Goal: Task Accomplishment & Management: Manage account settings

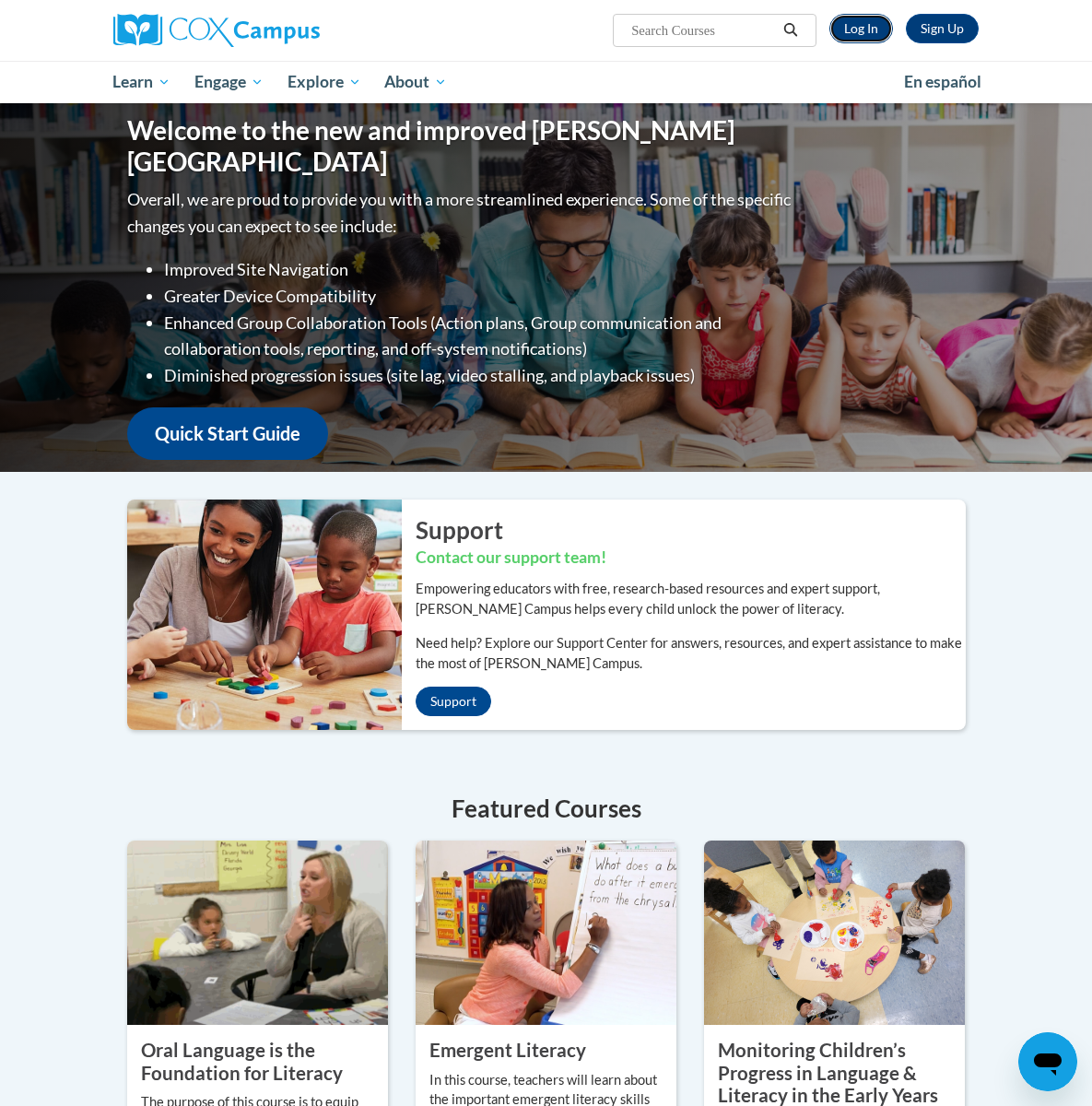
click at [867, 25] on link "Log In" at bounding box center [860, 28] width 64 height 29
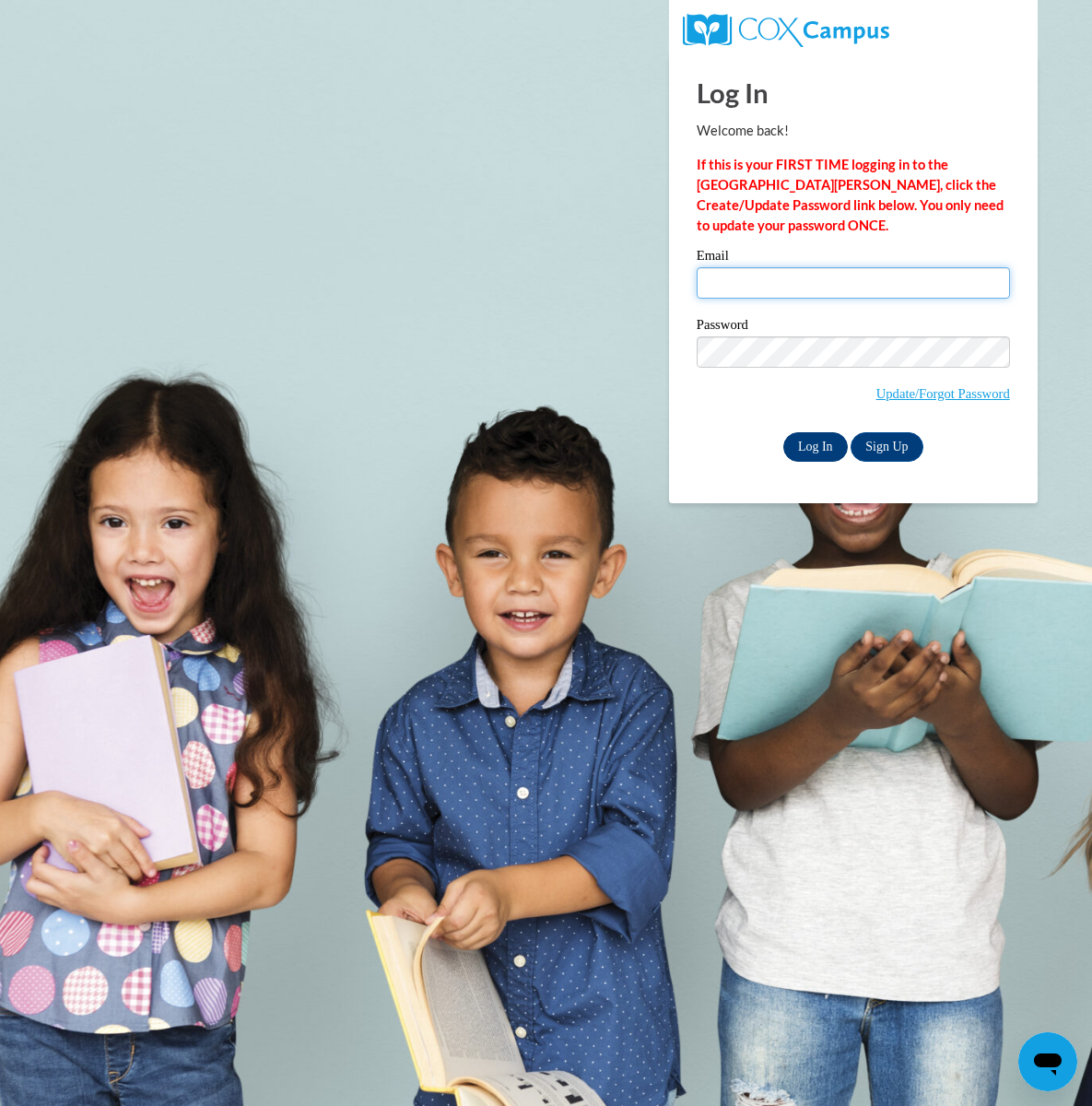
type input "[PERSON_NAME][EMAIL_ADDRESS][PERSON_NAME][DOMAIN_NAME]"
click at [810, 442] on input "Log In" at bounding box center [815, 447] width 65 height 29
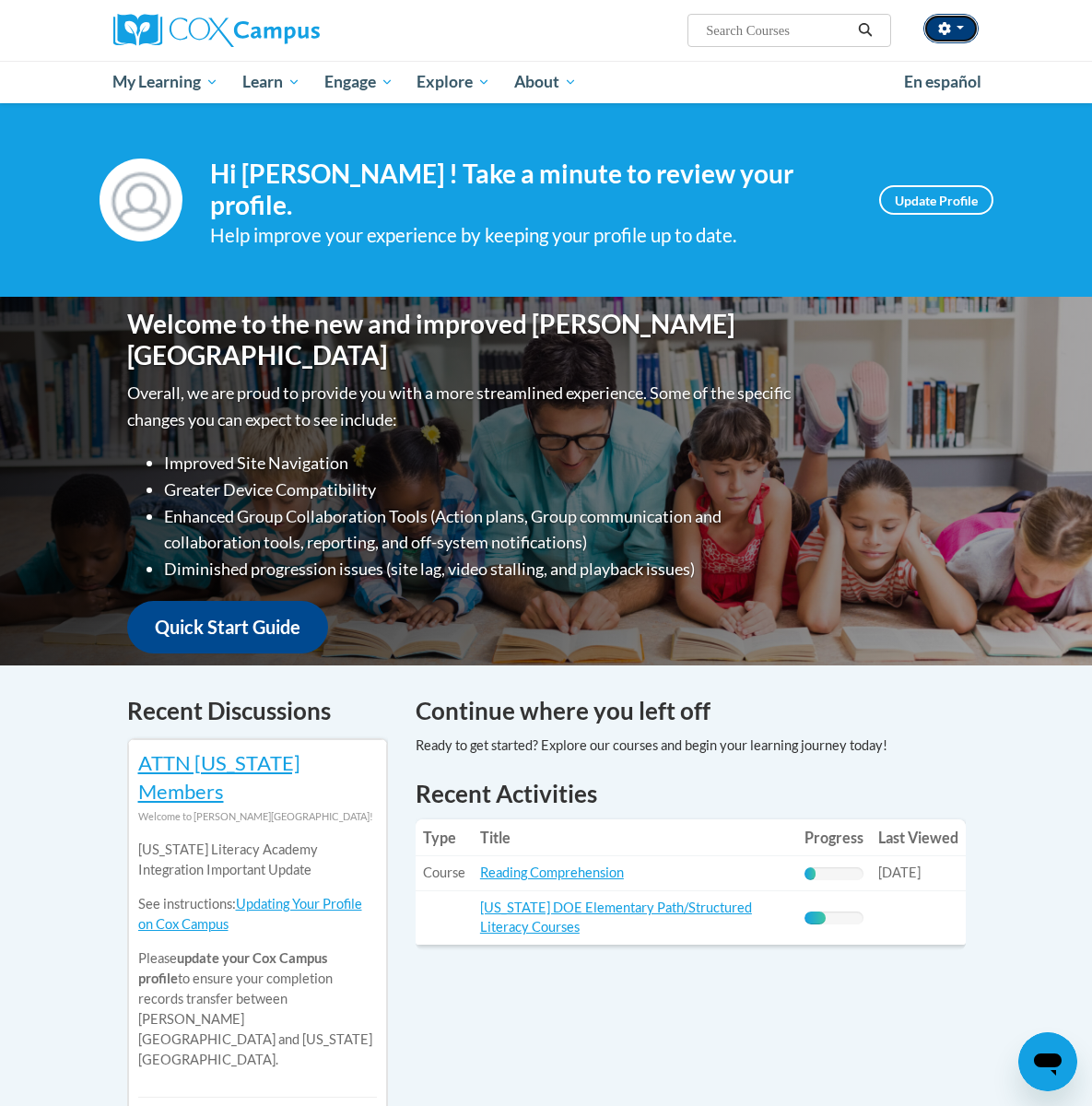
click at [959, 36] on button "button" at bounding box center [951, 28] width 56 height 29
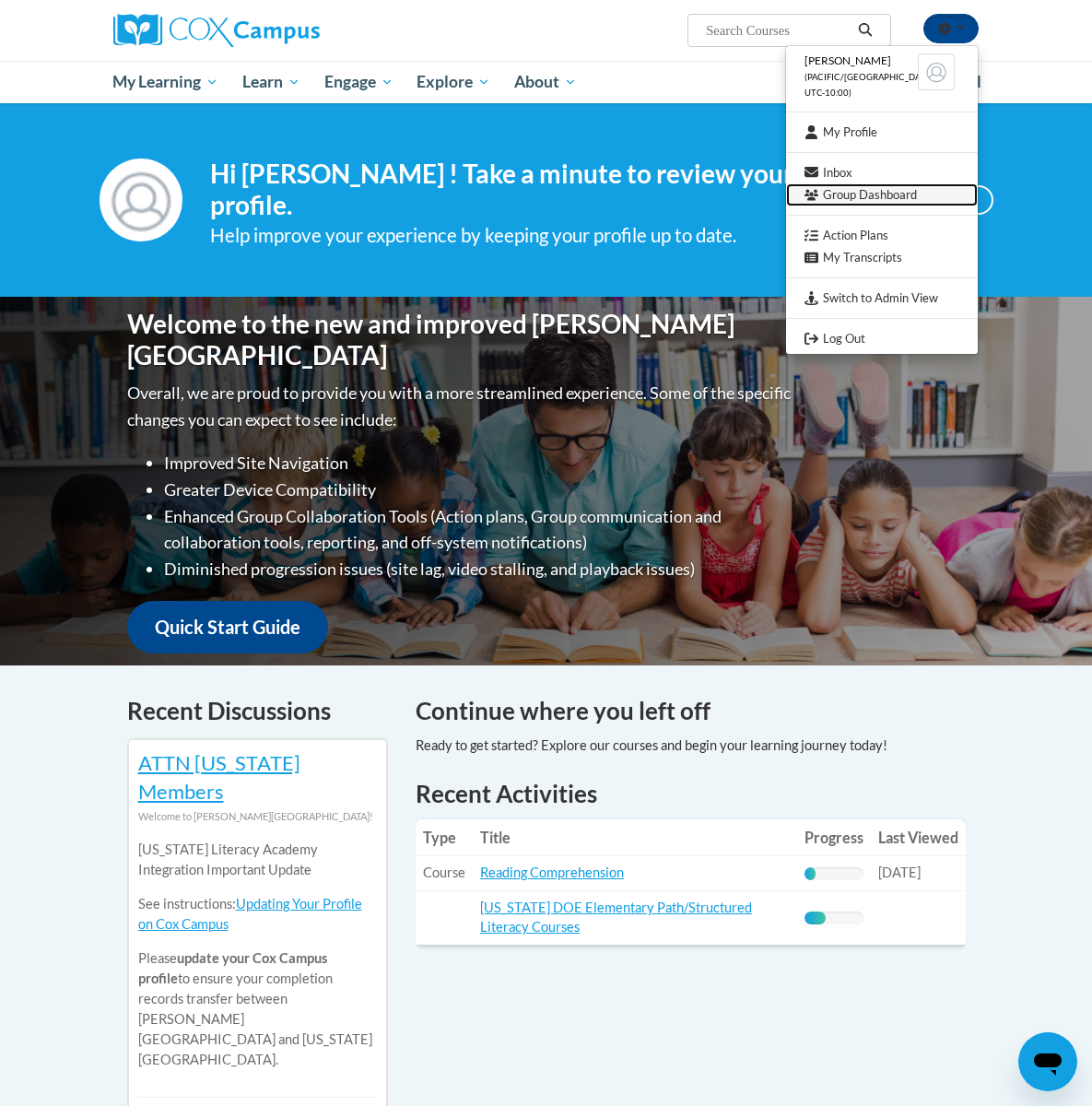
click at [898, 199] on link "Group Dashboard" at bounding box center [882, 196] width 192 height 23
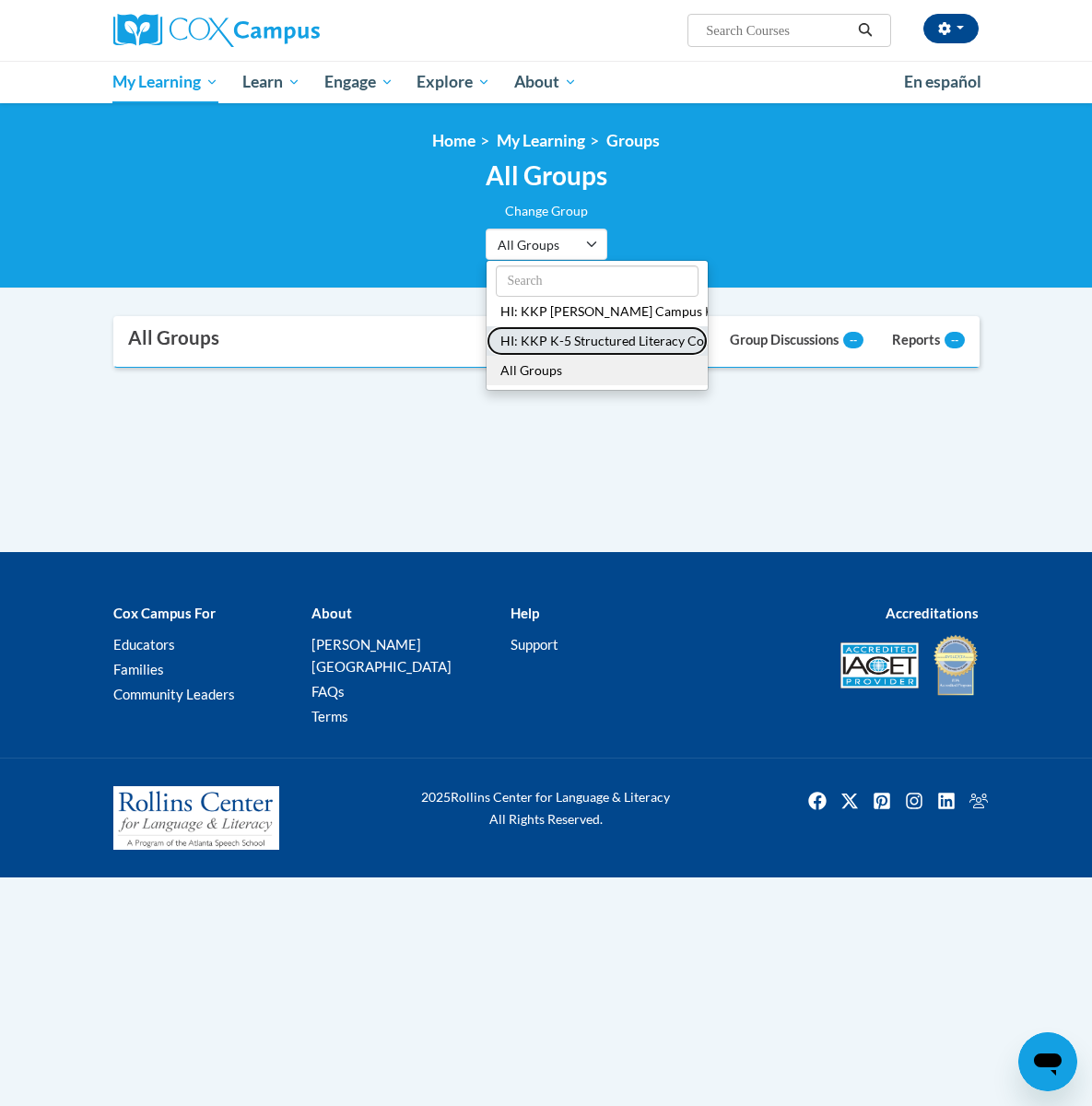
click at [585, 345] on button "HI: KKP K-5 Structured Literacy Course" at bounding box center [597, 341] width 221 height 29
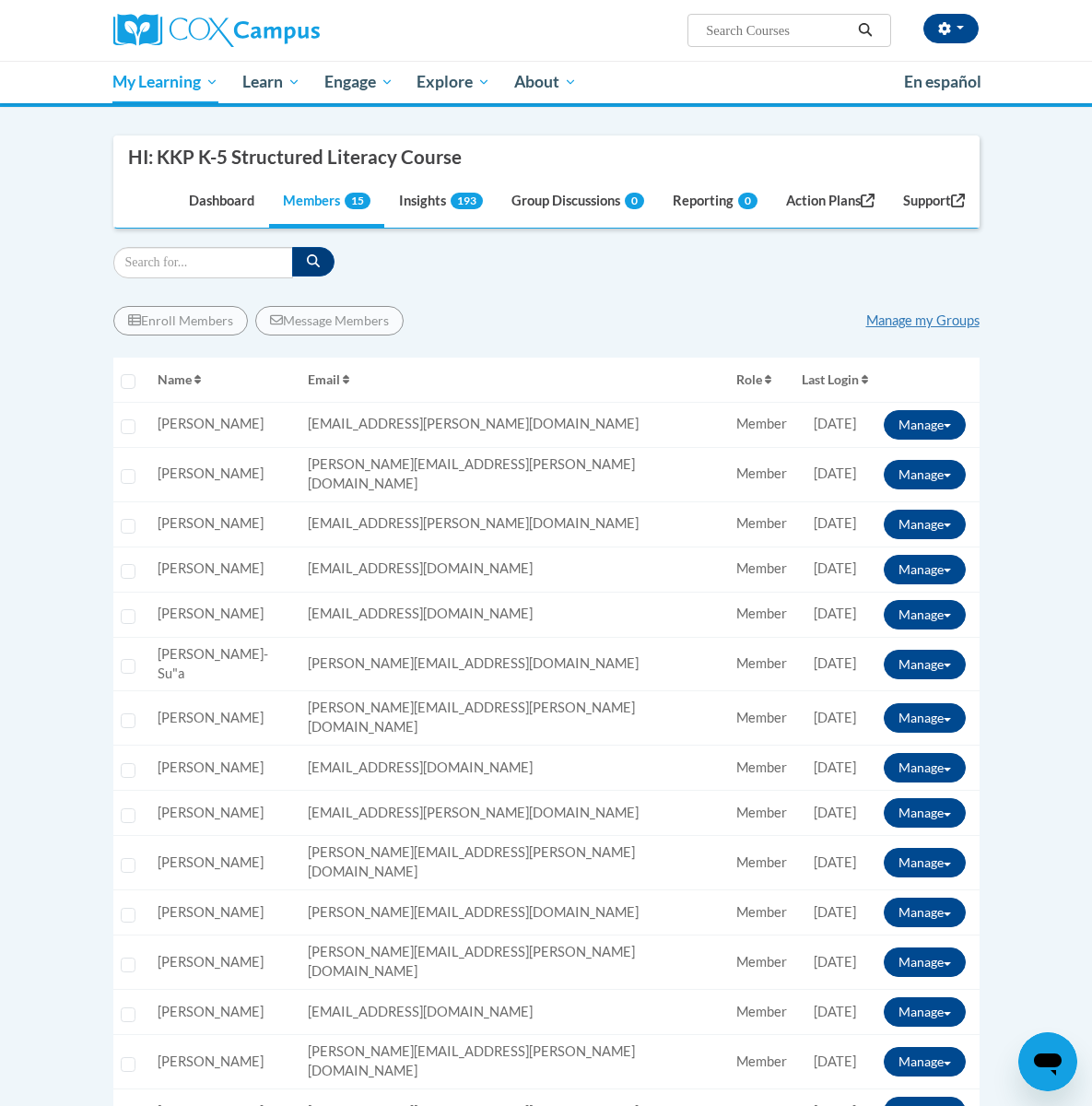
scroll to position [341, 0]
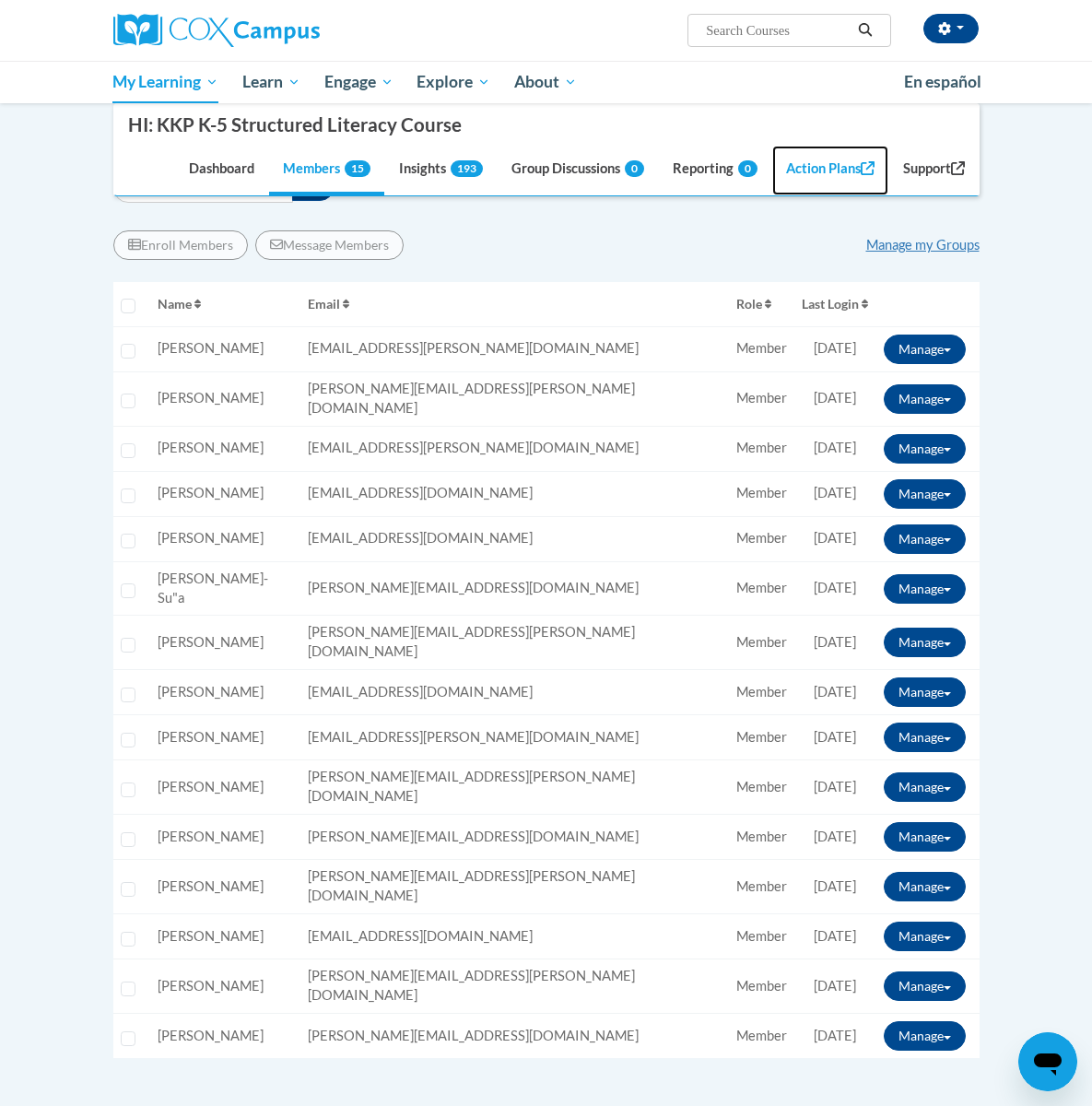
click at [827, 170] on link "Action Plans" at bounding box center [830, 170] width 116 height 50
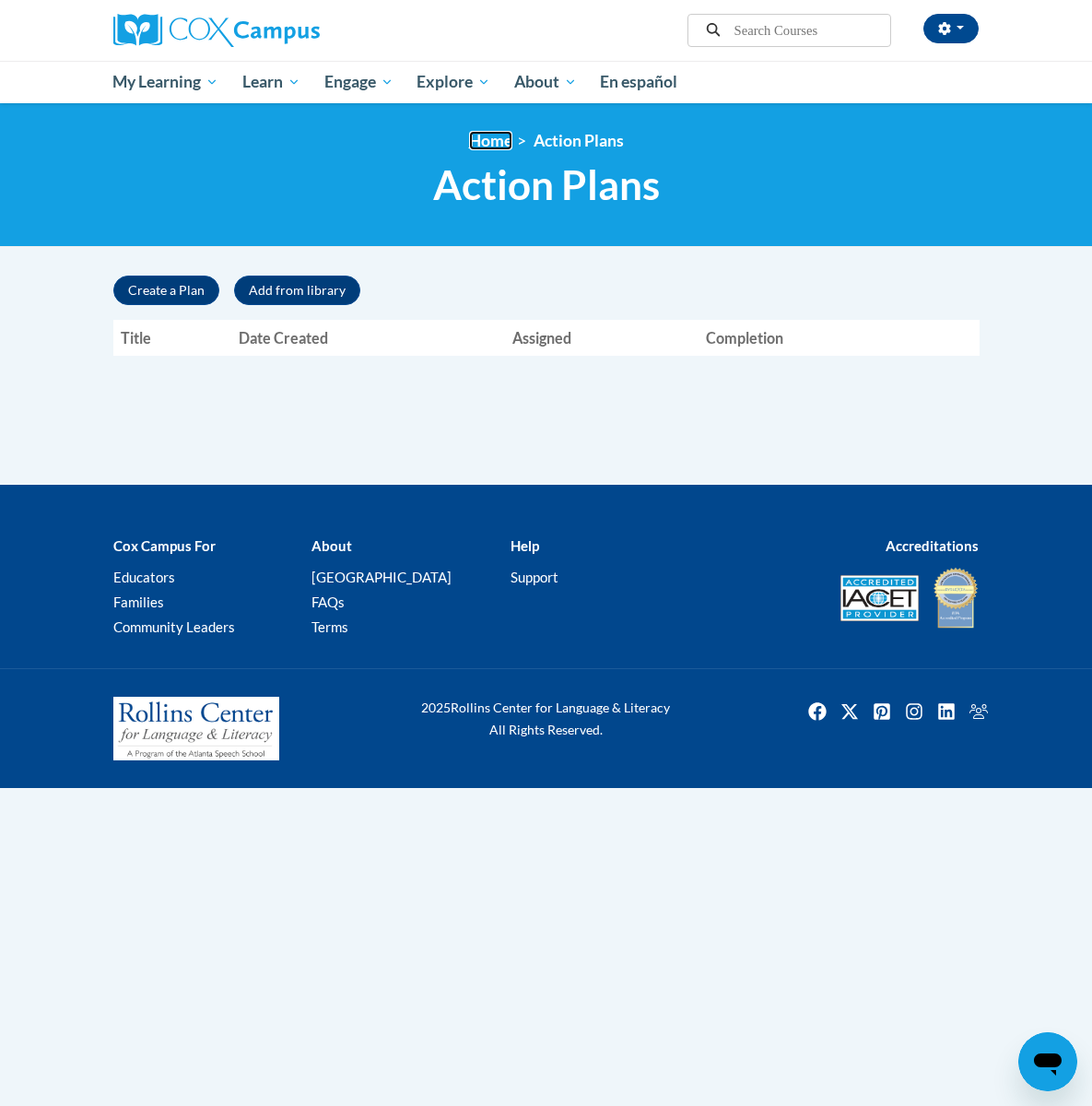
click at [482, 141] on link "Home" at bounding box center [491, 141] width 43 height 20
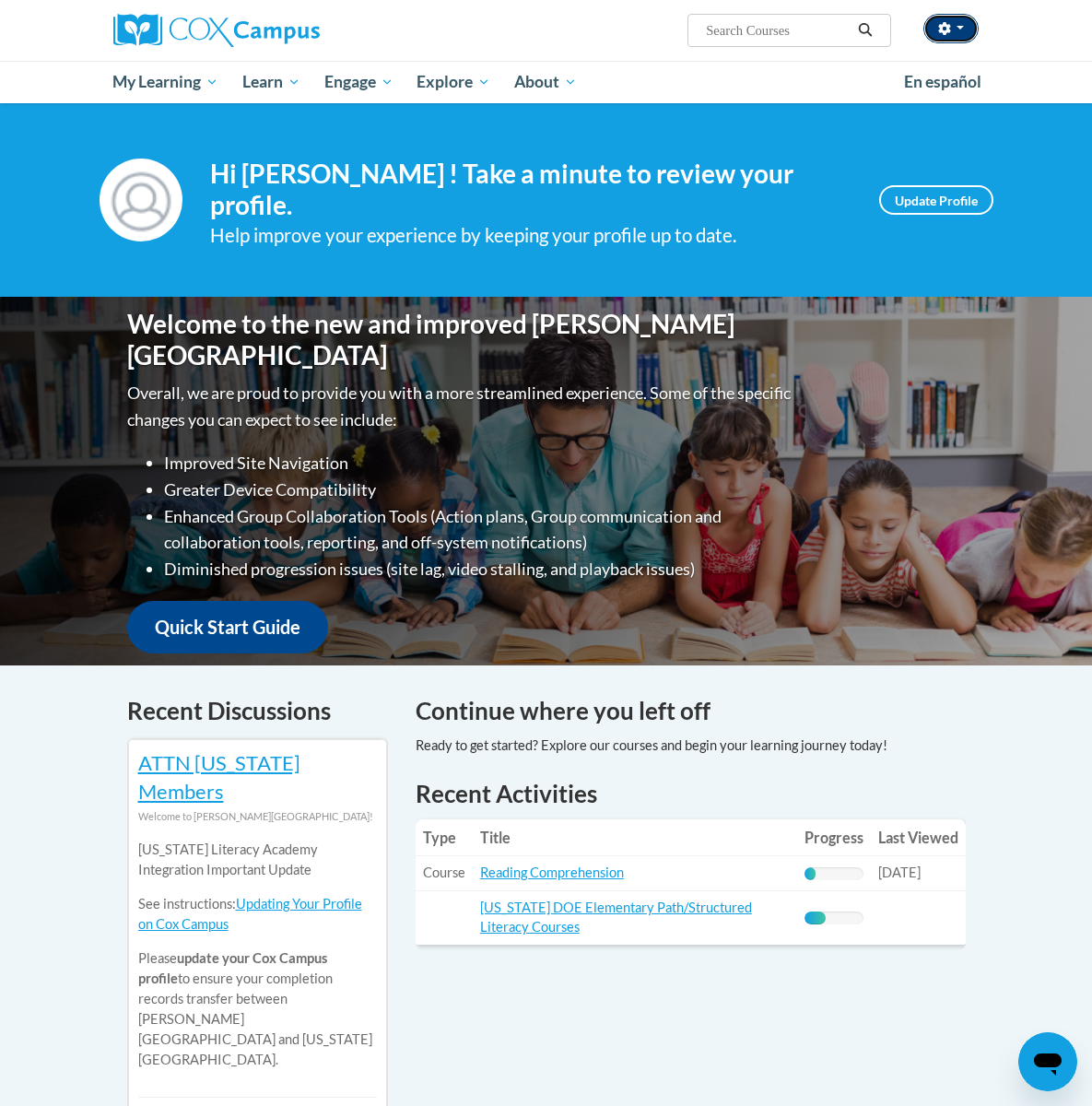
click at [955, 29] on button "button" at bounding box center [951, 28] width 56 height 29
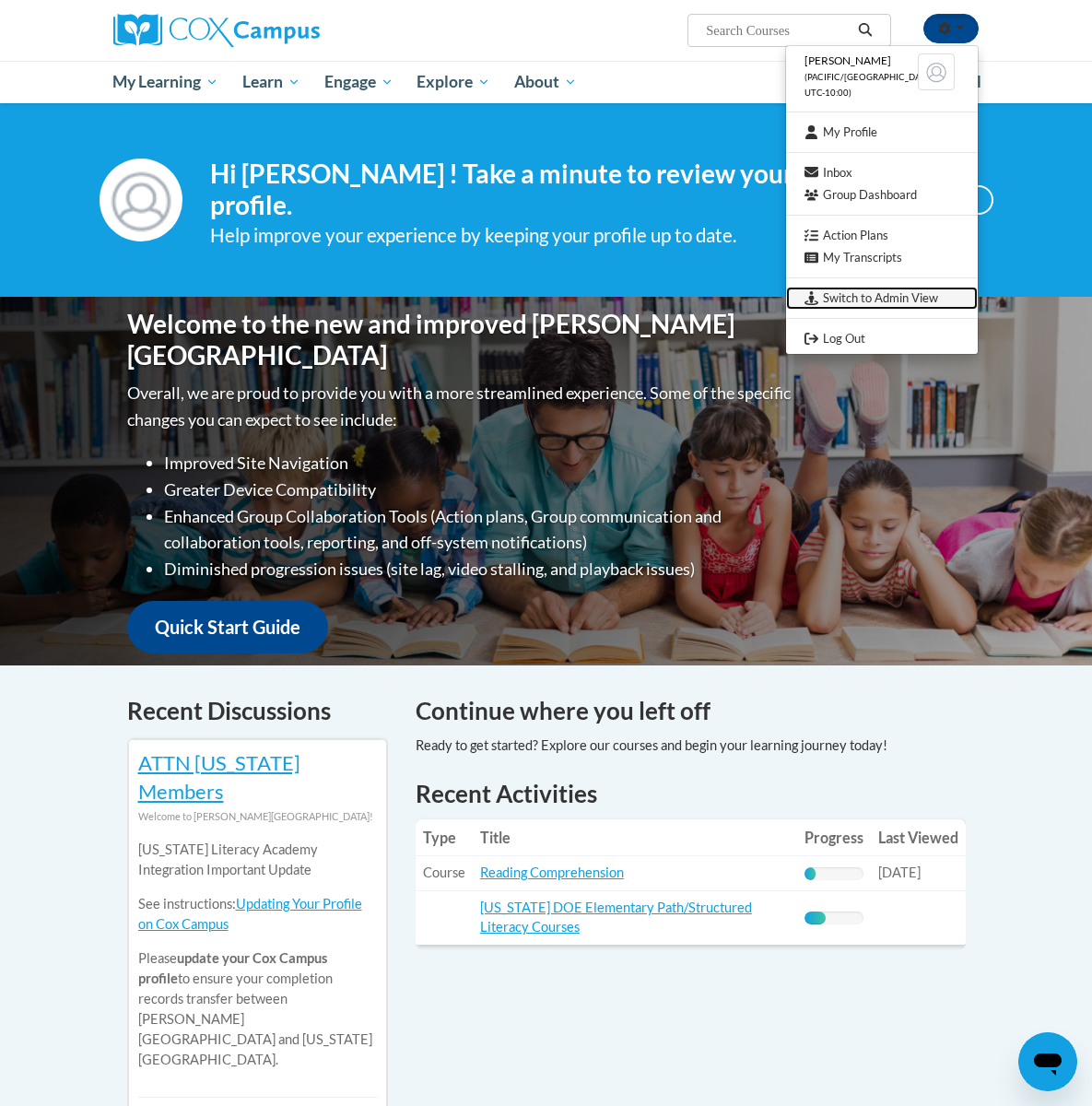
click at [876, 300] on link "Switch to Admin View" at bounding box center [882, 298] width 192 height 23
